Goal: Navigation & Orientation: Understand site structure

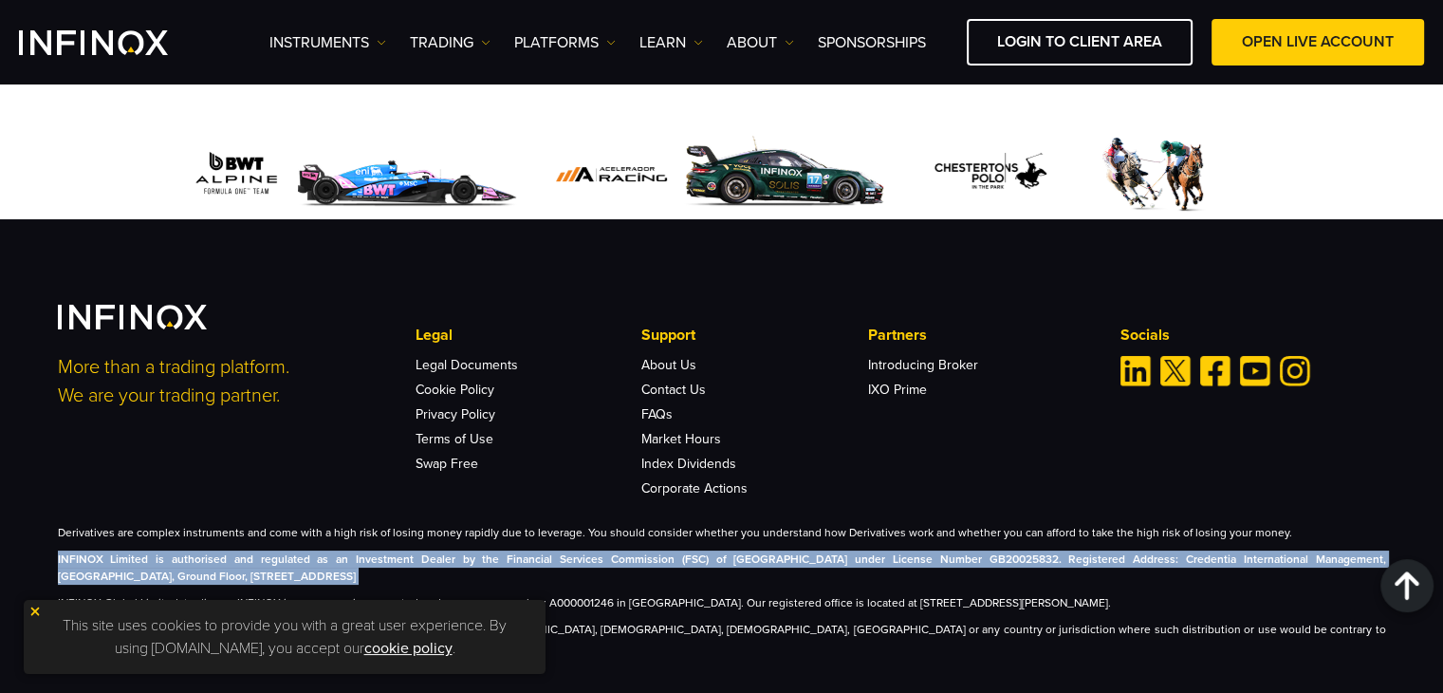
drag, startPoint x: 36, startPoint y: 608, endPoint x: 138, endPoint y: 608, distance: 101.5
click at [36, 608] on img at bounding box center [34, 611] width 13 height 13
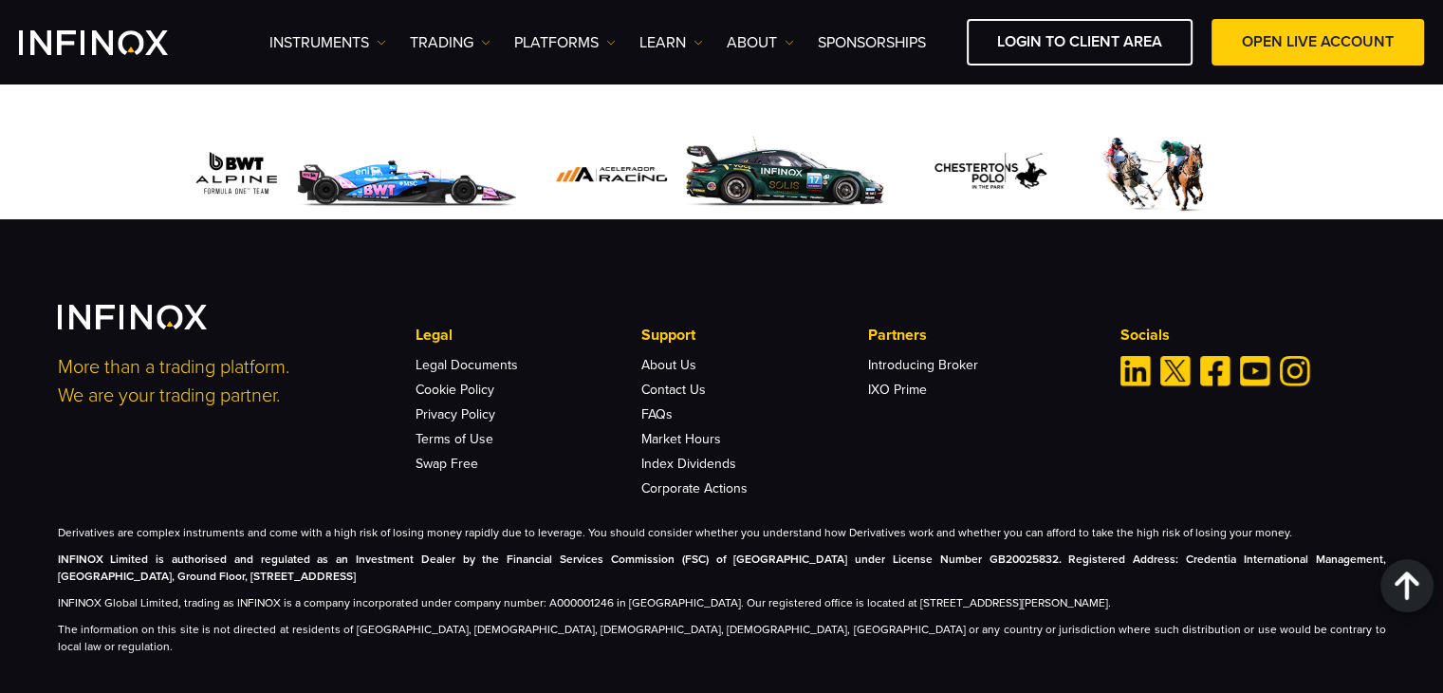
click at [277, 594] on p "INFINOX Global Limited, trading as INFINOX is a company incorporated under comp…" at bounding box center [722, 602] width 1329 height 17
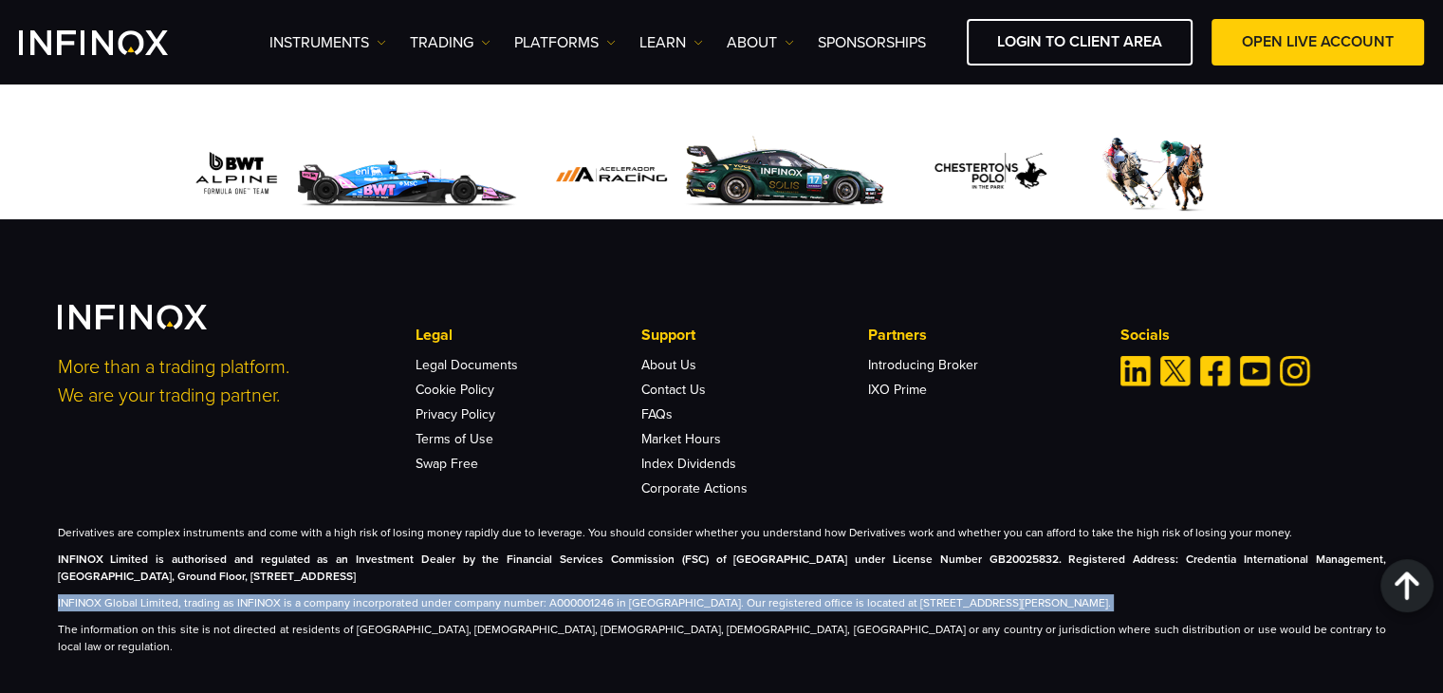
click at [277, 594] on p "INFINOX Global Limited, trading as INFINOX is a company incorporated under comp…" at bounding box center [722, 602] width 1329 height 17
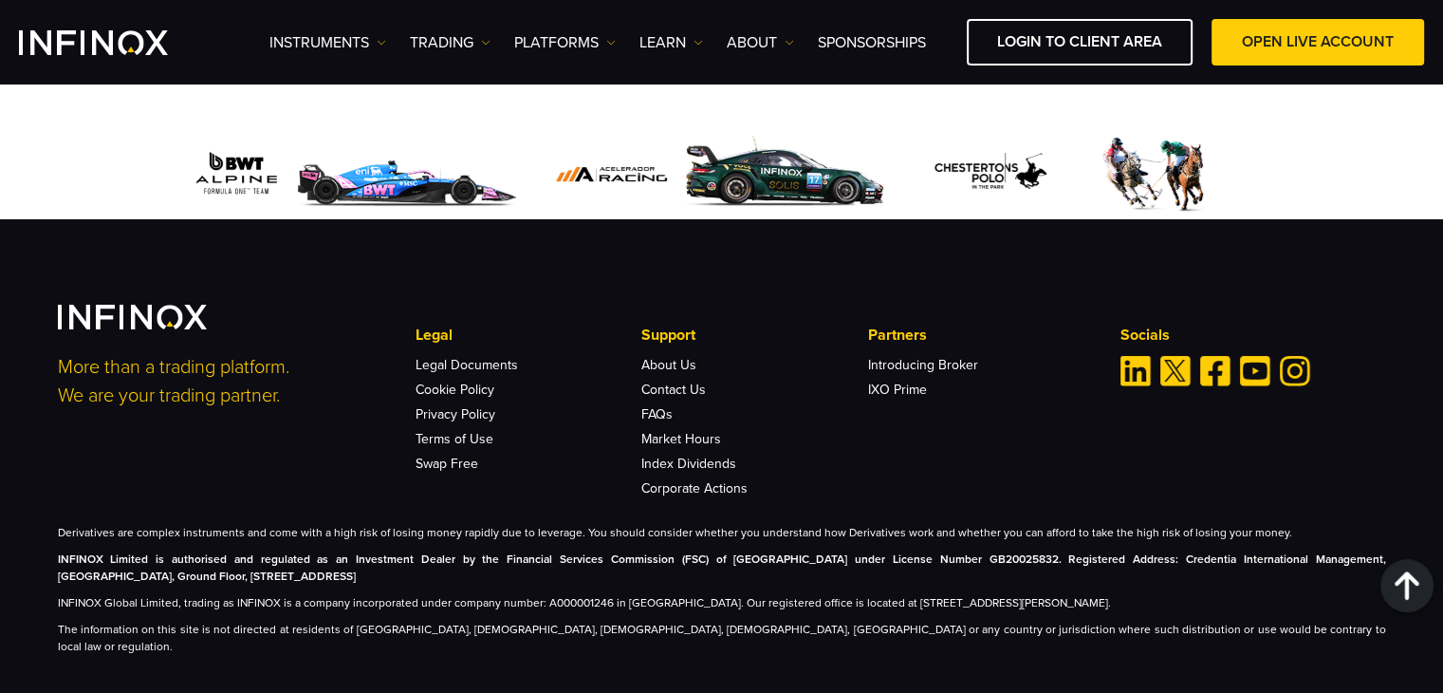
click at [290, 621] on p "The information on this site is not directed at residents of [GEOGRAPHIC_DATA],…" at bounding box center [722, 638] width 1329 height 34
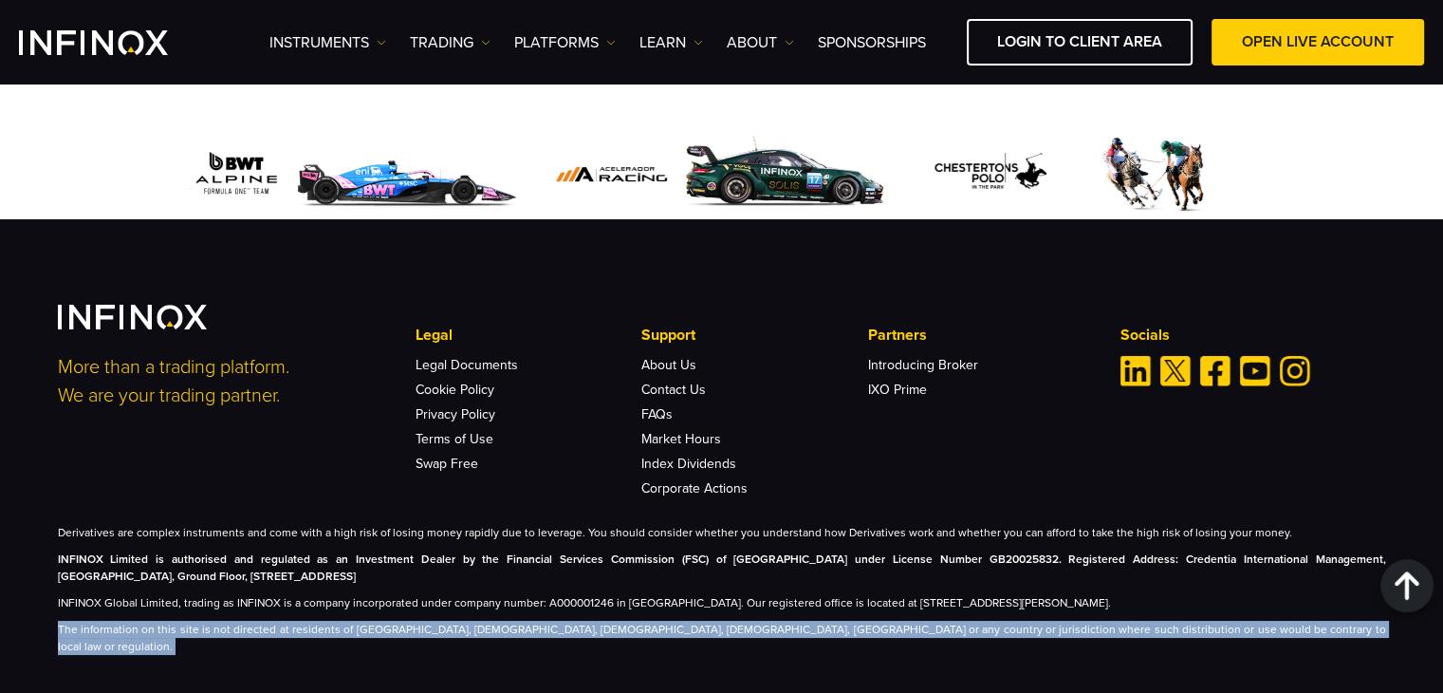
click at [290, 621] on p "The information on this site is not directed at residents of [GEOGRAPHIC_DATA],…" at bounding box center [722, 638] width 1329 height 34
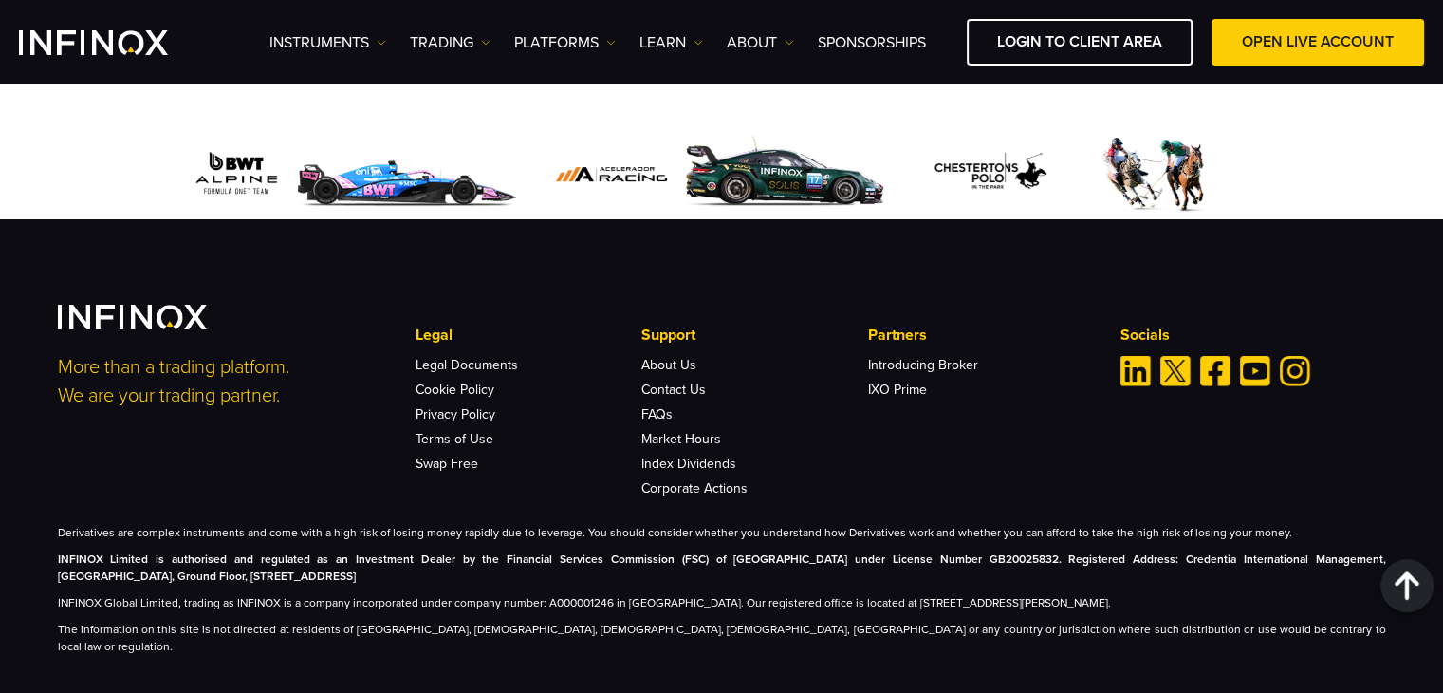
click at [383, 562] on p "INFINOX Limited is authorised and regulated as an Investment Dealer by the Fina…" at bounding box center [722, 567] width 1329 height 34
click at [600, 552] on strong "INFINOX Limited is authorised and regulated as an Investment Dealer by the Fina…" at bounding box center [722, 567] width 1329 height 30
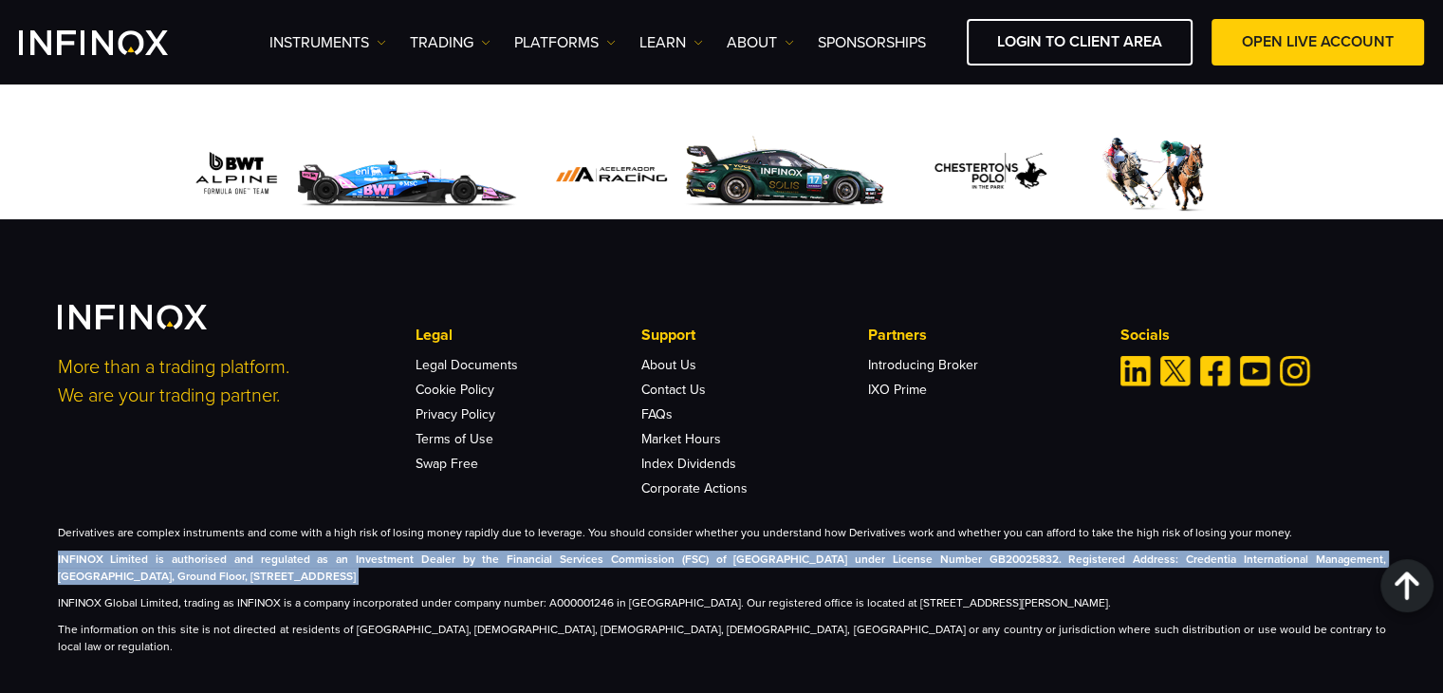
click at [600, 552] on strong "INFINOX Limited is authorised and regulated as an Investment Dealer by the Fina…" at bounding box center [722, 567] width 1329 height 30
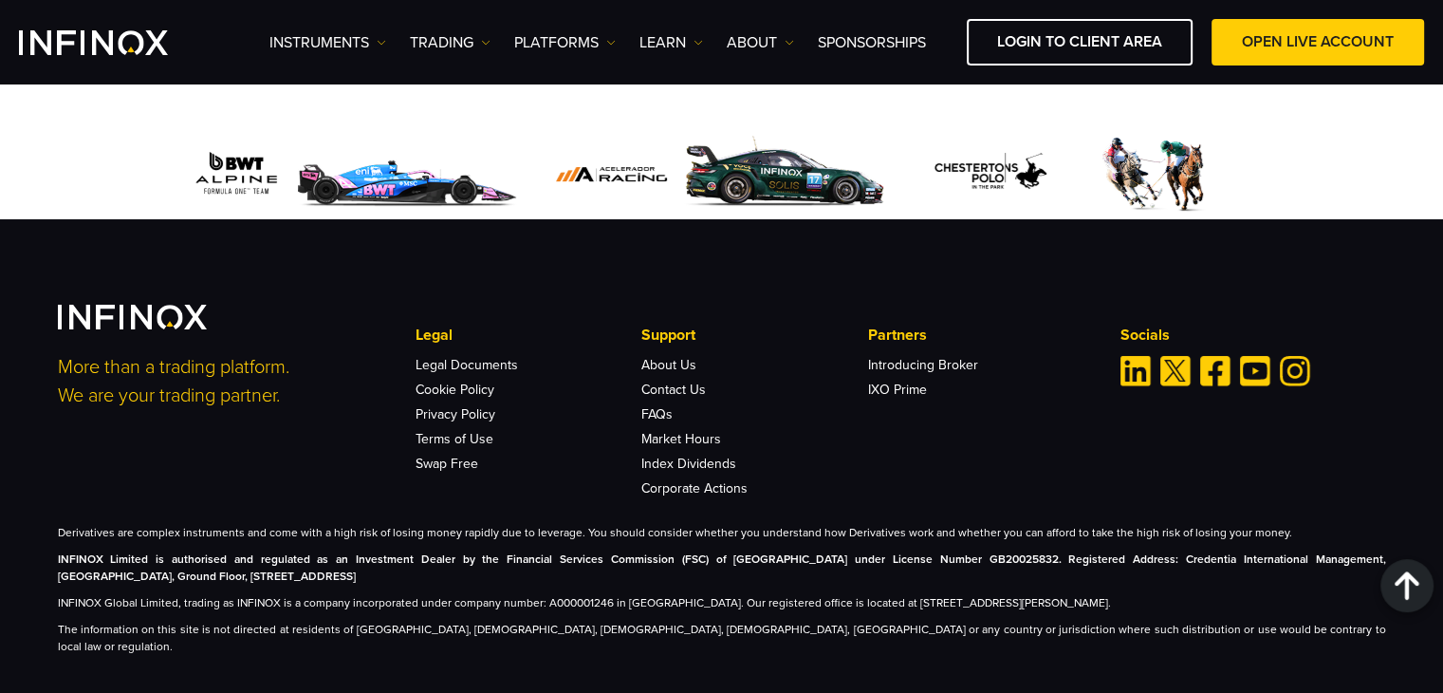
click at [361, 423] on div "More than a trading platform. We are your trading partner. Legal Legal Document…" at bounding box center [722, 400] width 1329 height 191
click at [634, 550] on p "INFINOX Limited is authorised and regulated as an Investment Dealer by the Fina…" at bounding box center [722, 567] width 1329 height 34
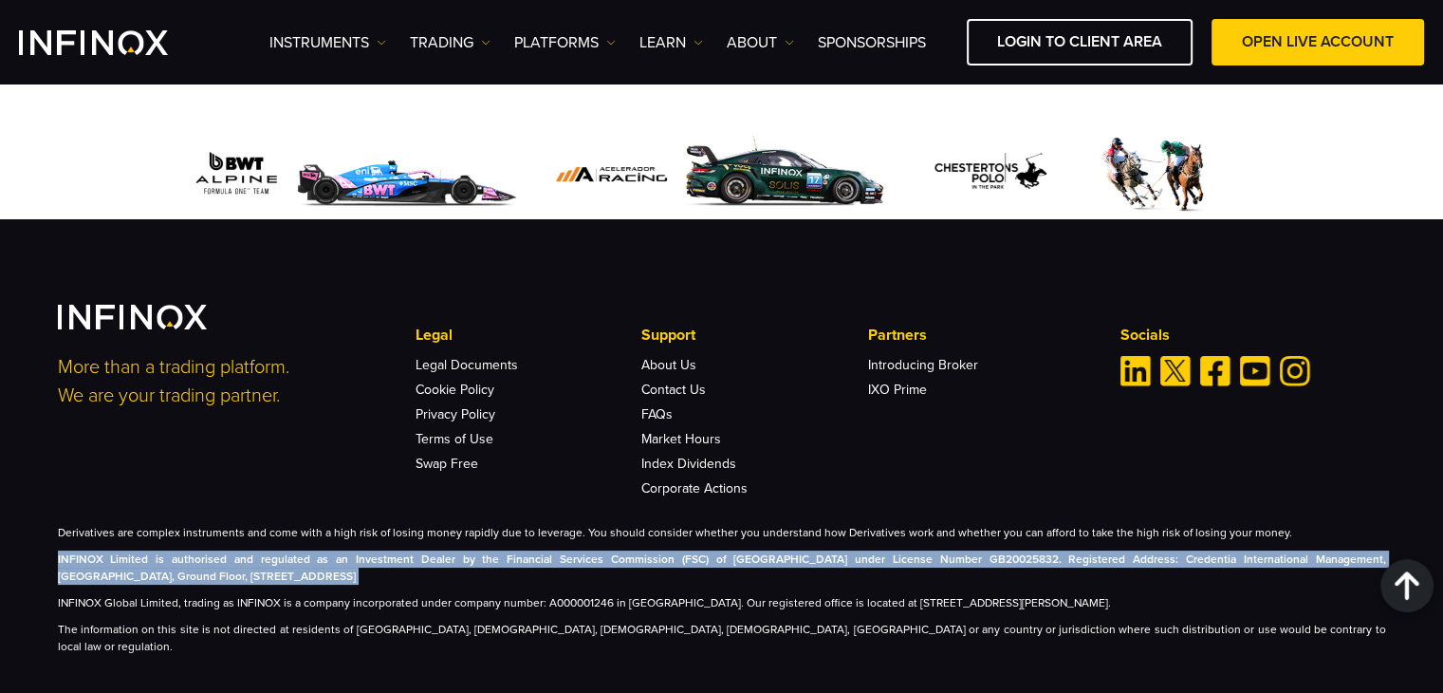
click at [634, 550] on p "INFINOX Limited is authorised and regulated as an Investment Dealer by the Fina…" at bounding box center [722, 567] width 1329 height 34
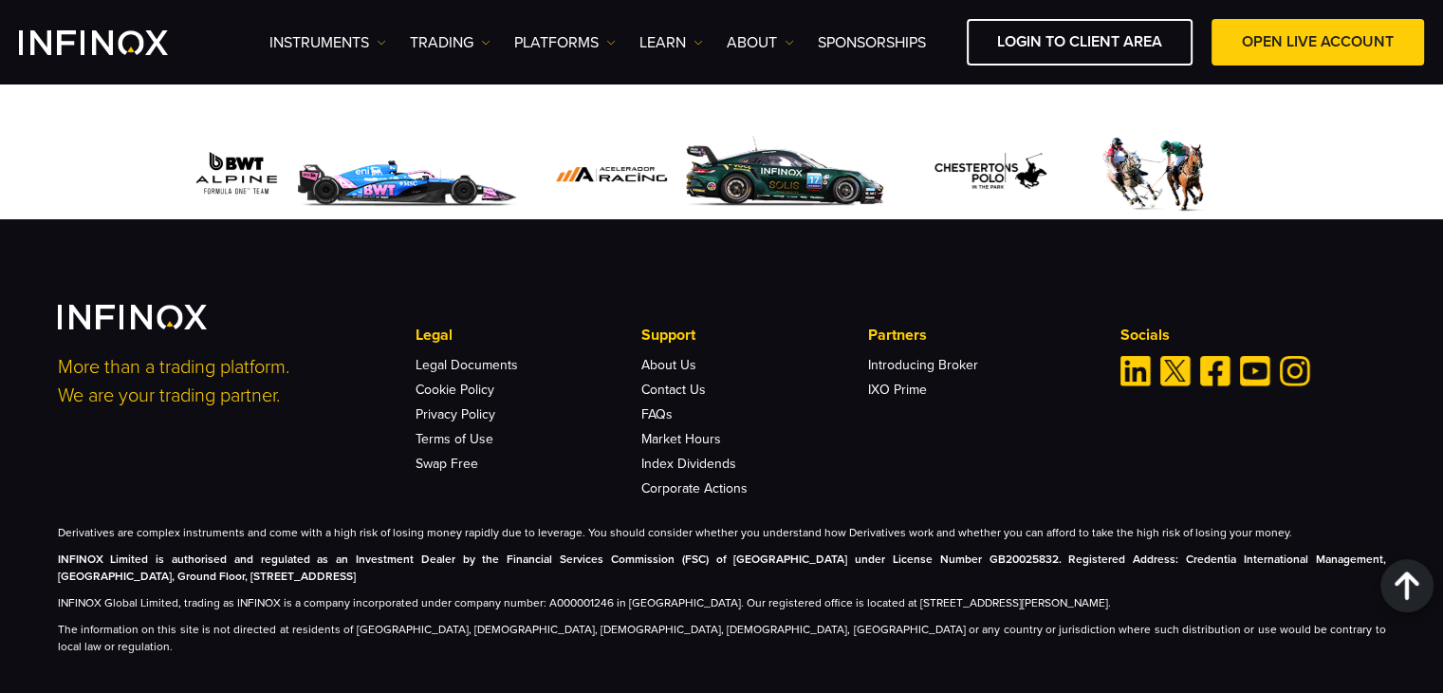
click at [918, 494] on div "More than a trading platform. We are your trading partner. Legal Legal Document…" at bounding box center [722, 480] width 1367 height 350
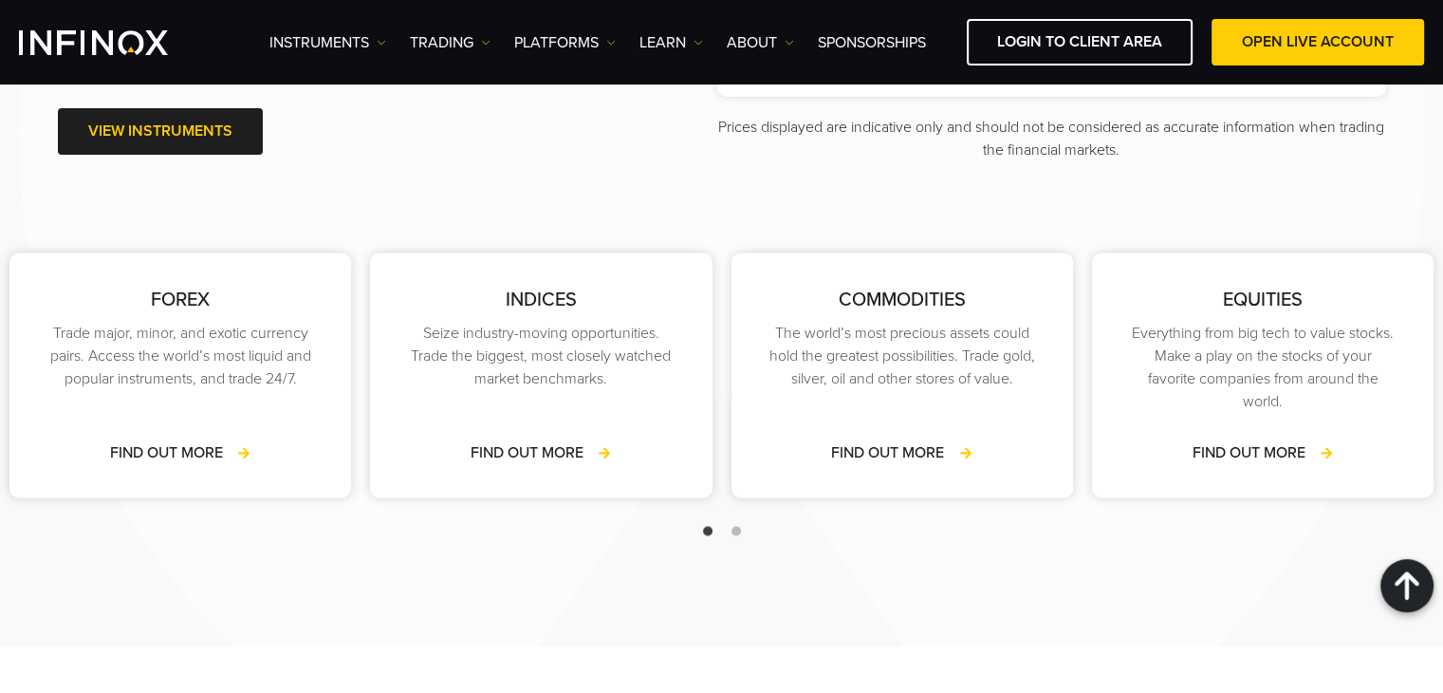
scroll to position [3132, 0]
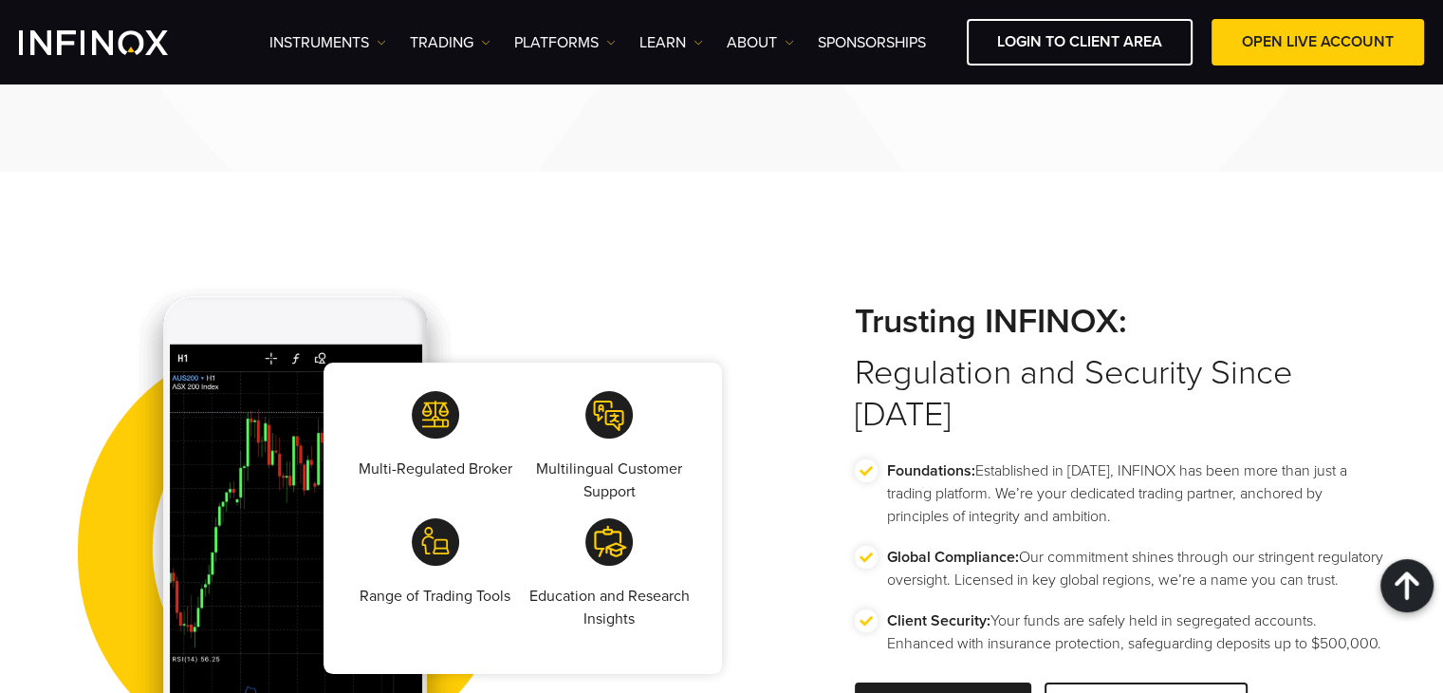
click at [1420, 574] on div at bounding box center [1407, 585] width 53 height 53
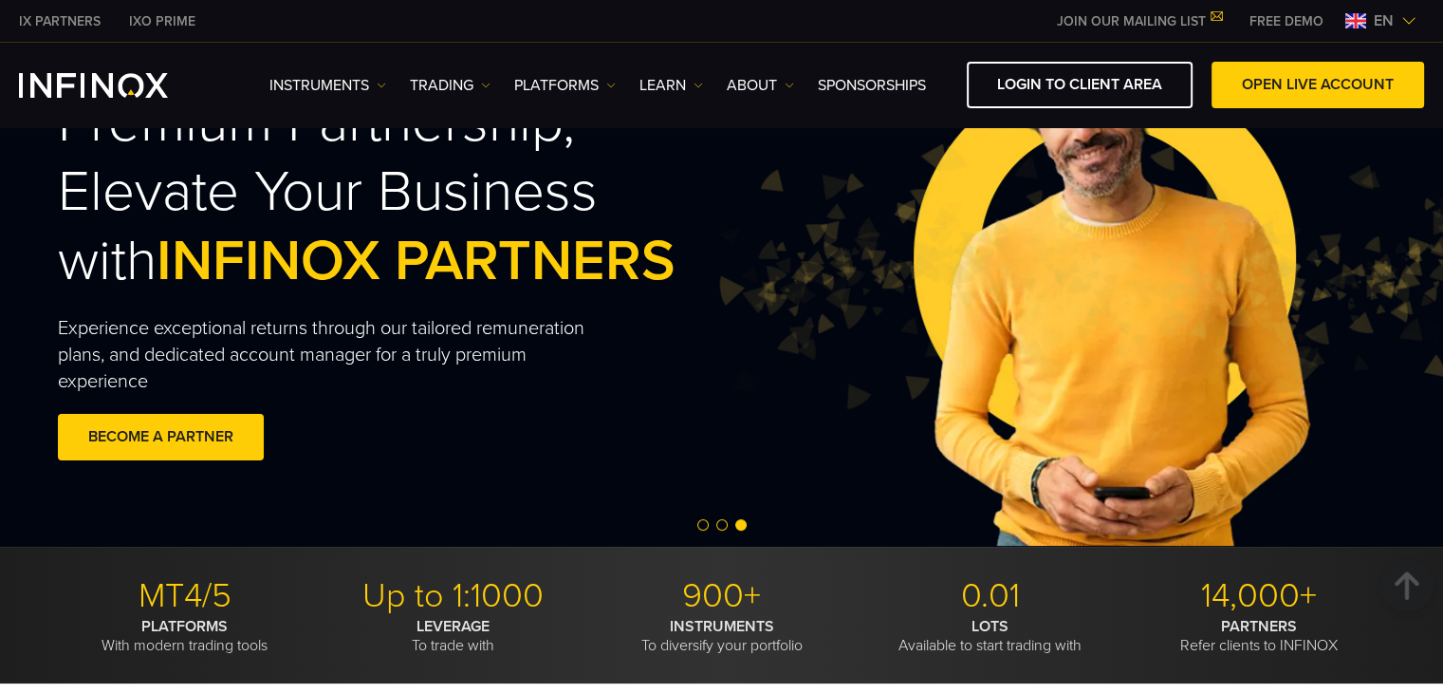
scroll to position [0, 0]
